Goal: Task Accomplishment & Management: Use online tool/utility

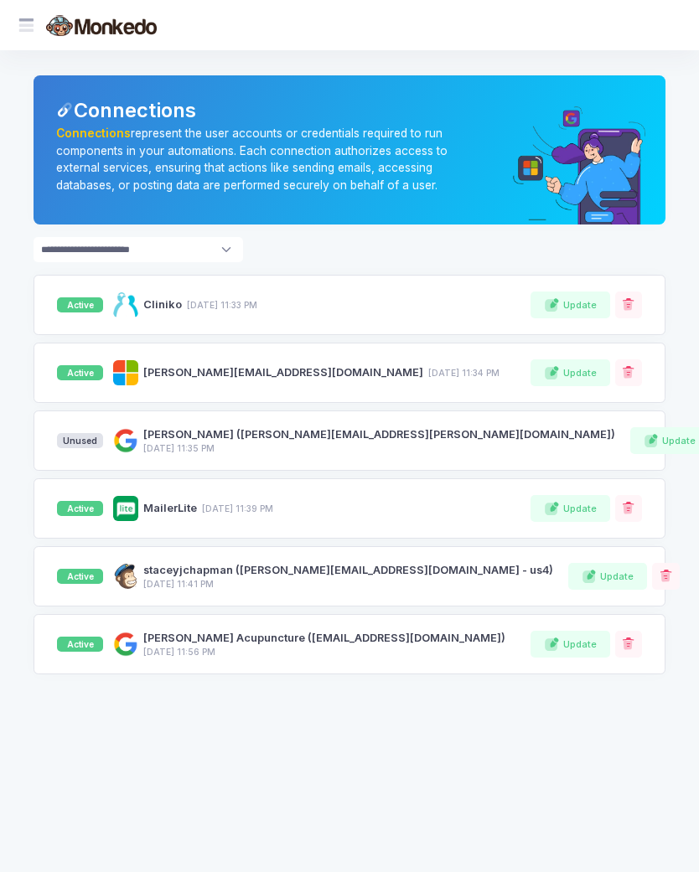
click at [35, 22] on span at bounding box center [35, 26] width 0 height 18
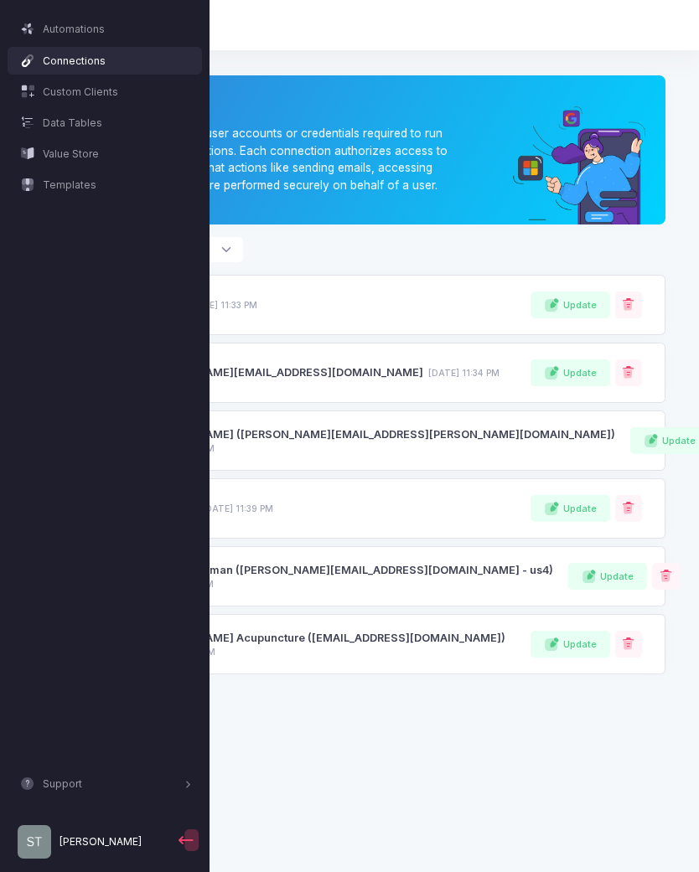
click at [108, 32] on span "Automations" at bounding box center [117, 29] width 149 height 15
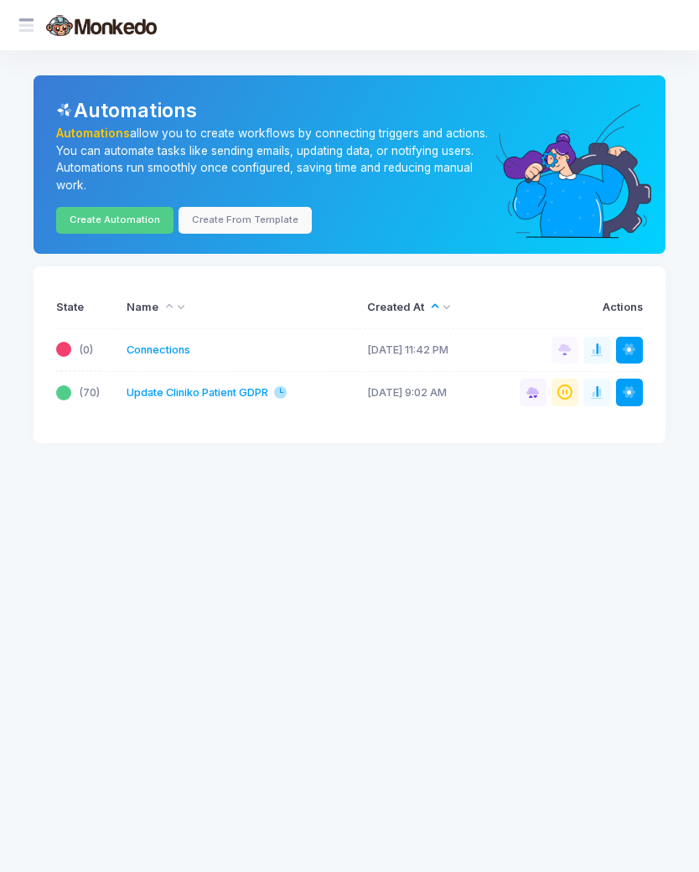
click at [268, 303] on link "Update Cliniko Patient GDPR" at bounding box center [197, 392] width 142 height 16
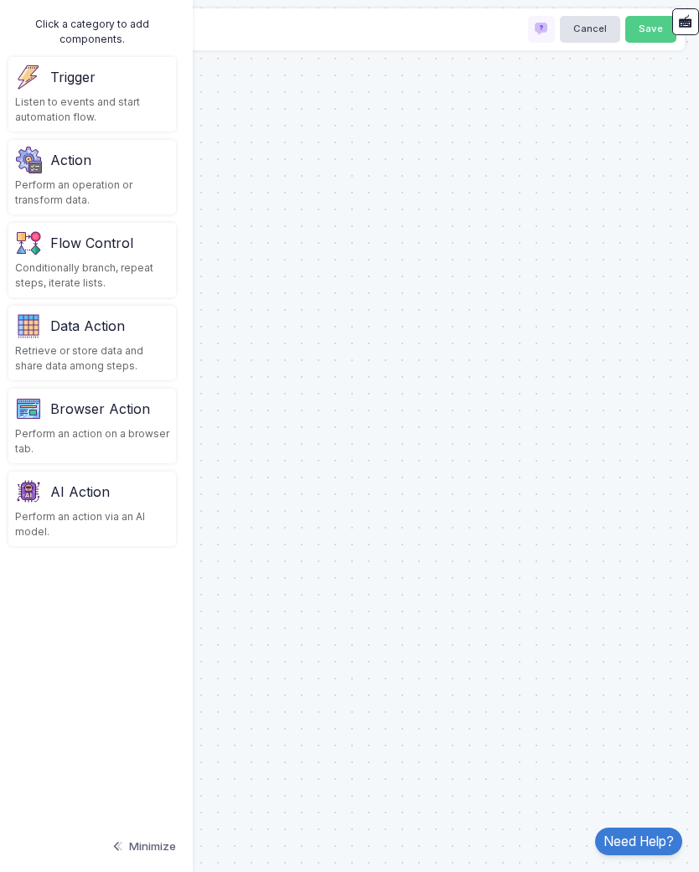
type input "**********"
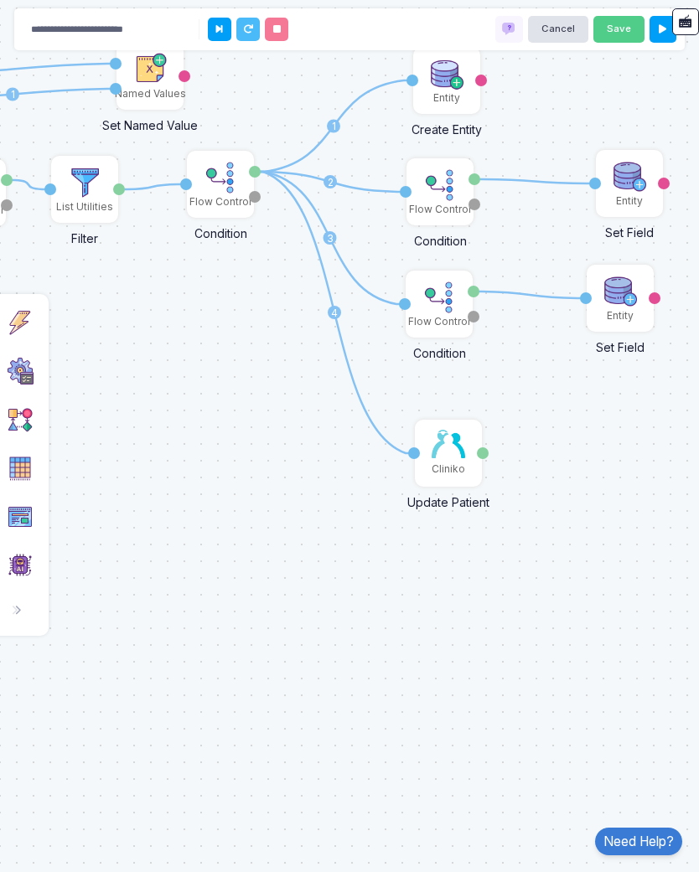
click at [23, 384] on img at bounding box center [20, 371] width 27 height 27
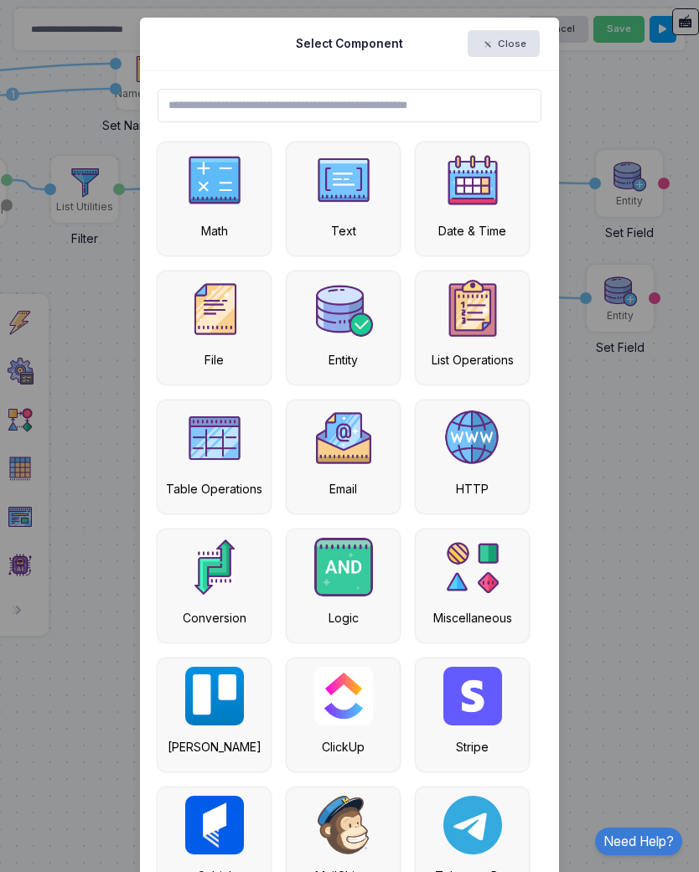
click at [282, 446] on div "Math Text Date & Time File Entity List Operations Table Operations Email HTTP C…" at bounding box center [349, 585] width 384 height 887
click at [509, 34] on button "Close" at bounding box center [503, 43] width 72 height 27
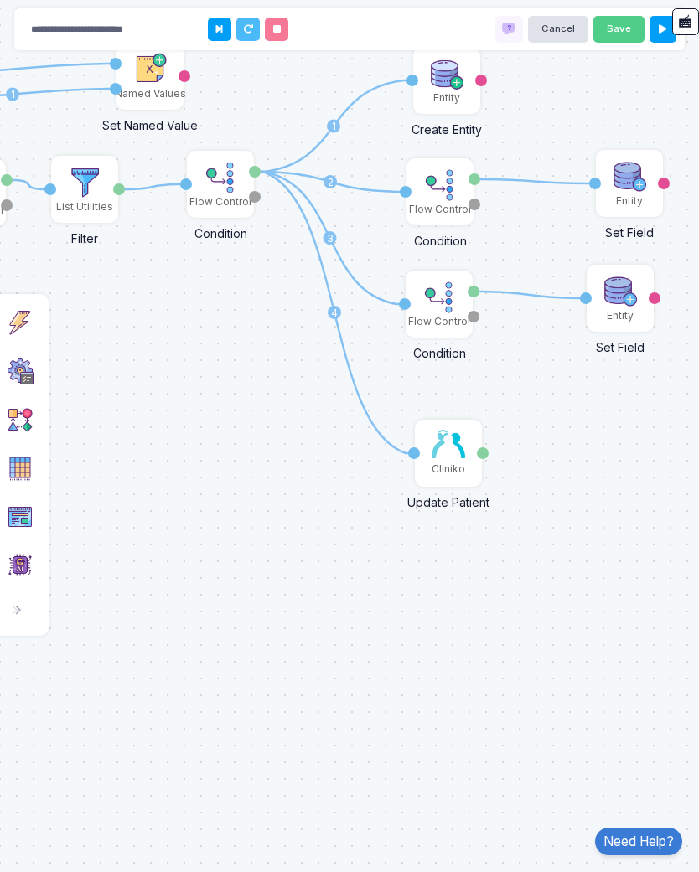
click at [28, 616] on button at bounding box center [17, 611] width 34 height 34
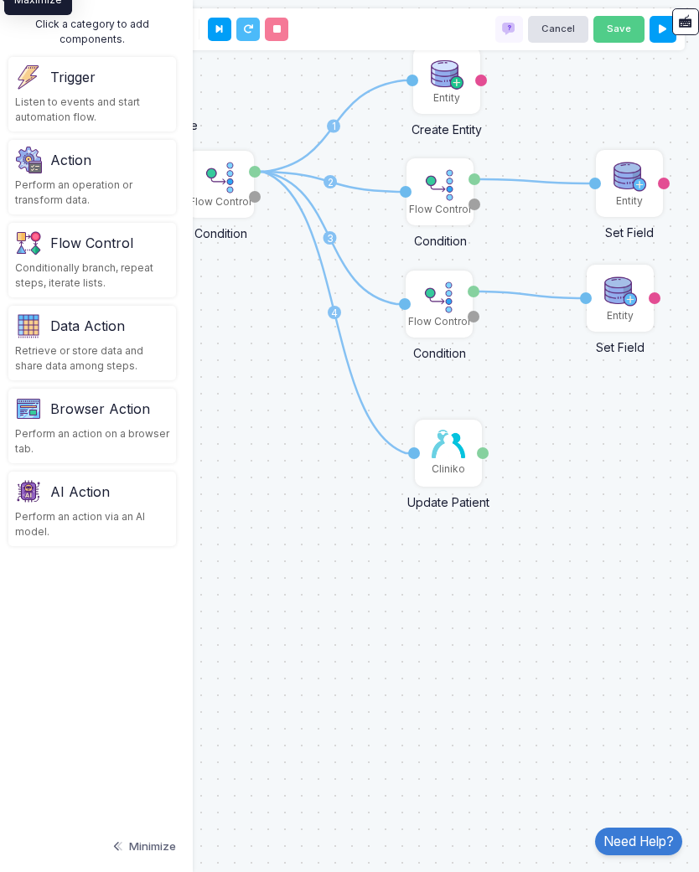
click at [159, 860] on button "Minimize" at bounding box center [143, 847] width 65 height 34
